Goal: Task Accomplishment & Management: Manage account settings

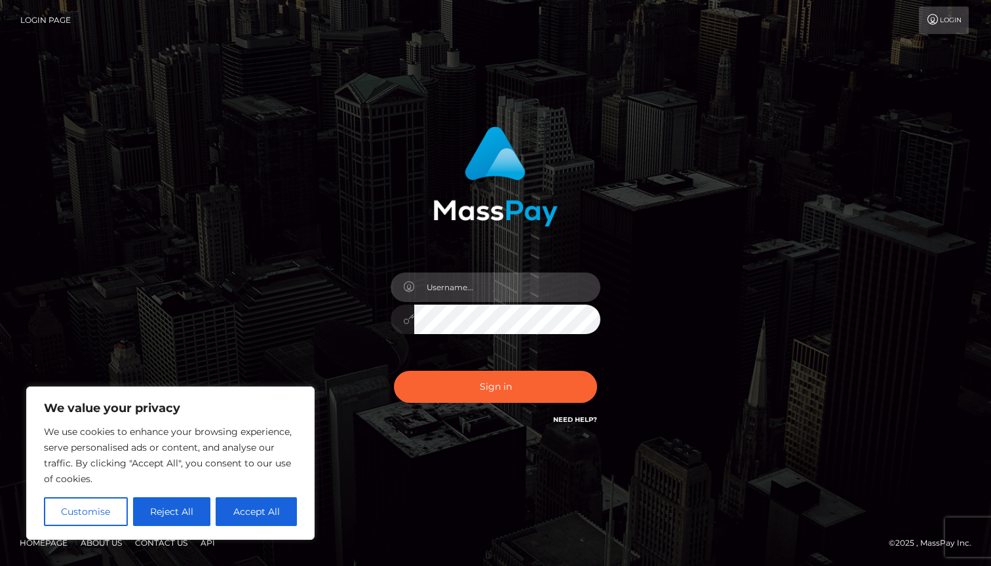
type input "heatha"
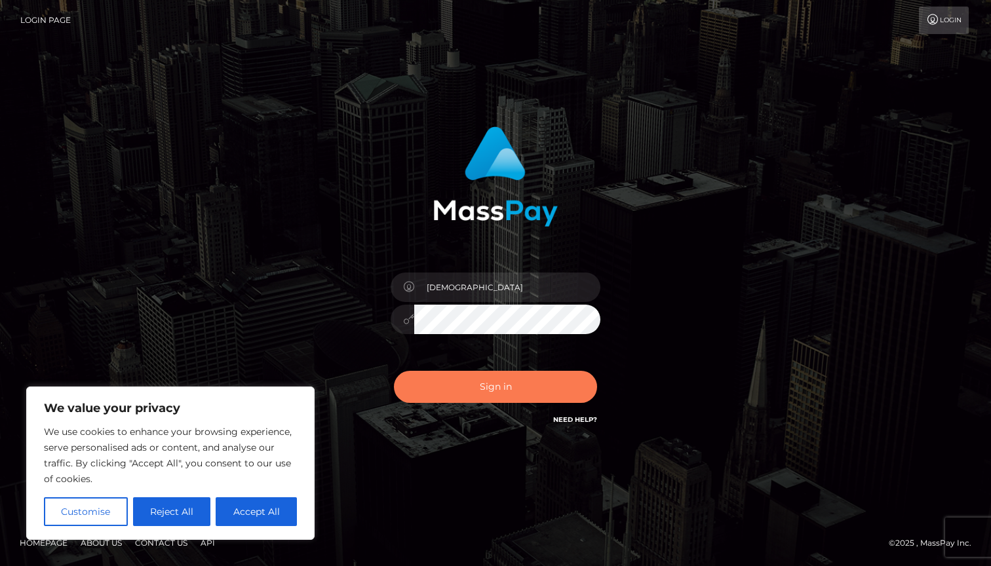
click at [510, 396] on button "Sign in" at bounding box center [495, 387] width 203 height 32
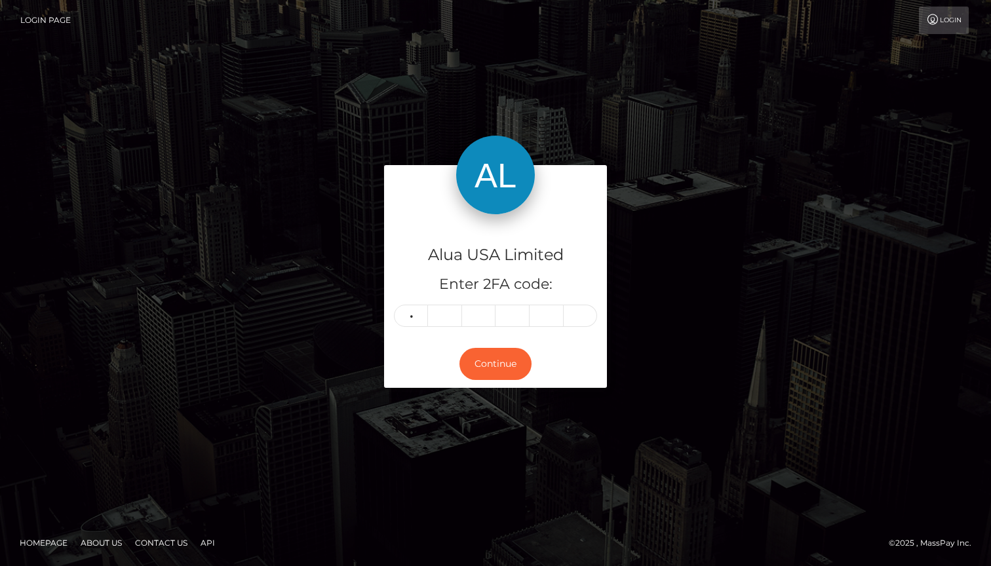
type input "3"
type input "2"
type input "7"
type input "1"
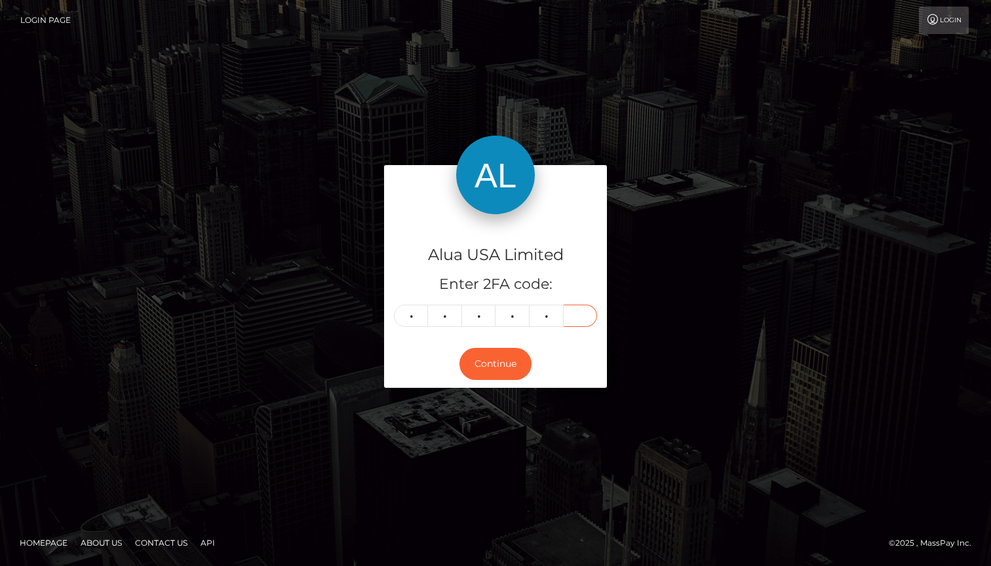
type input "3"
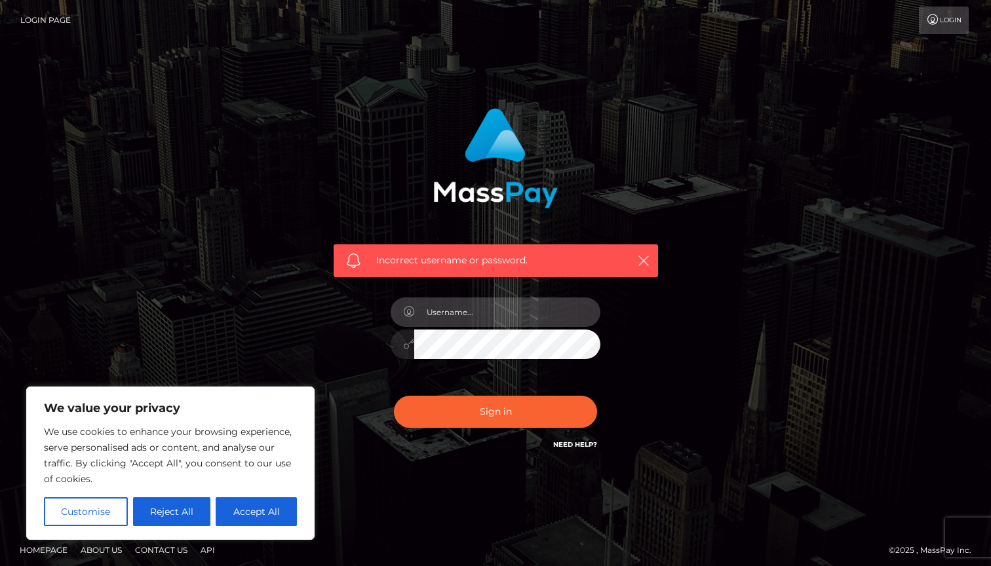
type input "heatha"
click at [495, 411] on button "Sign in" at bounding box center [495, 412] width 203 height 32
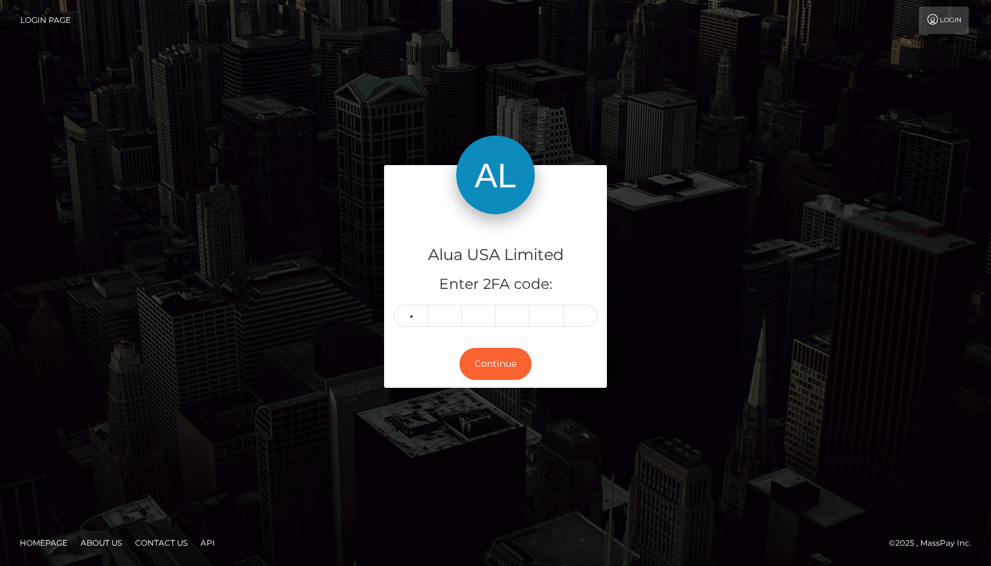
type input "3"
type input "2"
type input "7"
type input "1"
type input "6"
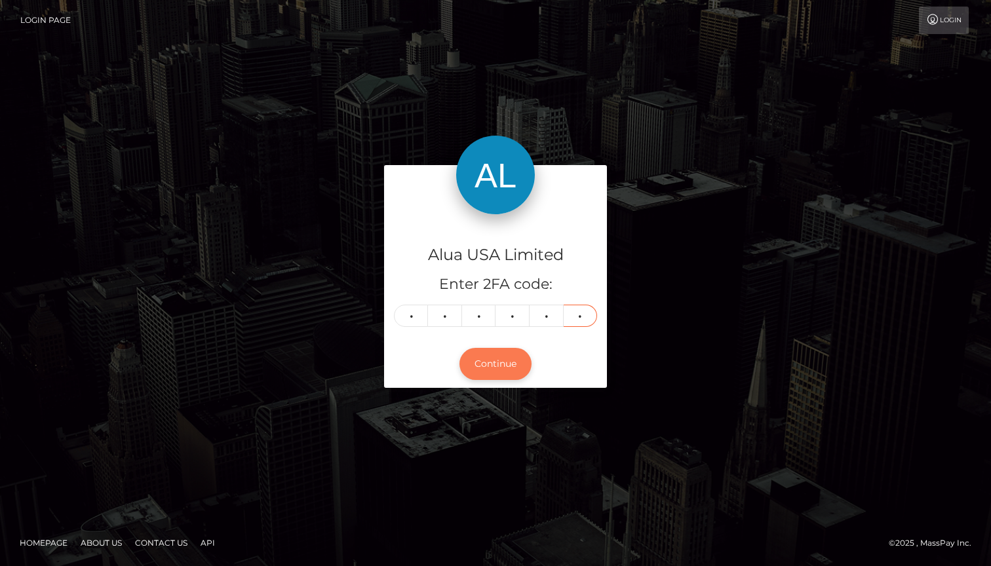
type input "4"
click at [499, 366] on button "Continue" at bounding box center [495, 364] width 72 height 32
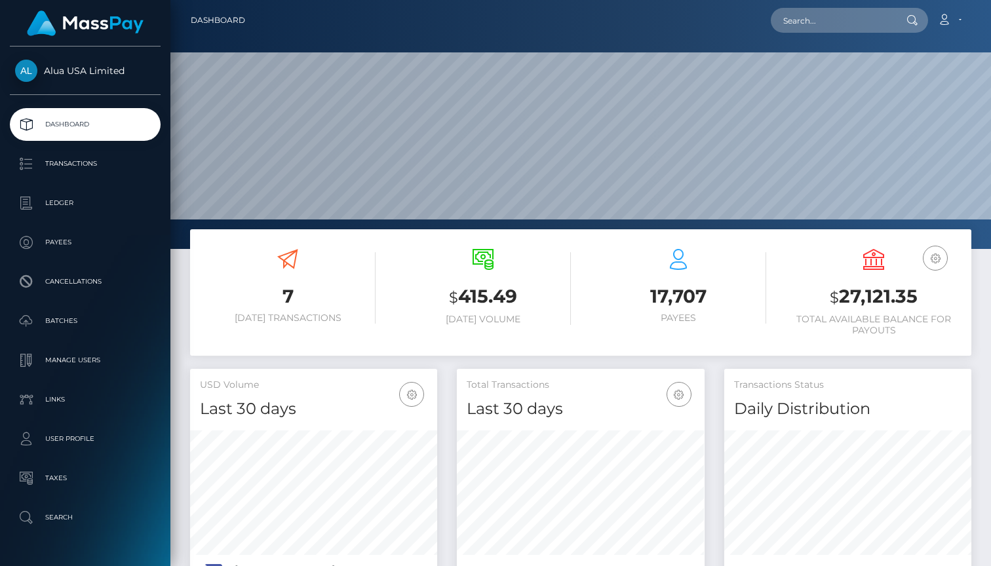
scroll to position [231, 248]
click at [63, 361] on p "Manage Users" at bounding box center [85, 361] width 140 height 20
